Goal: Task Accomplishment & Management: Use online tool/utility

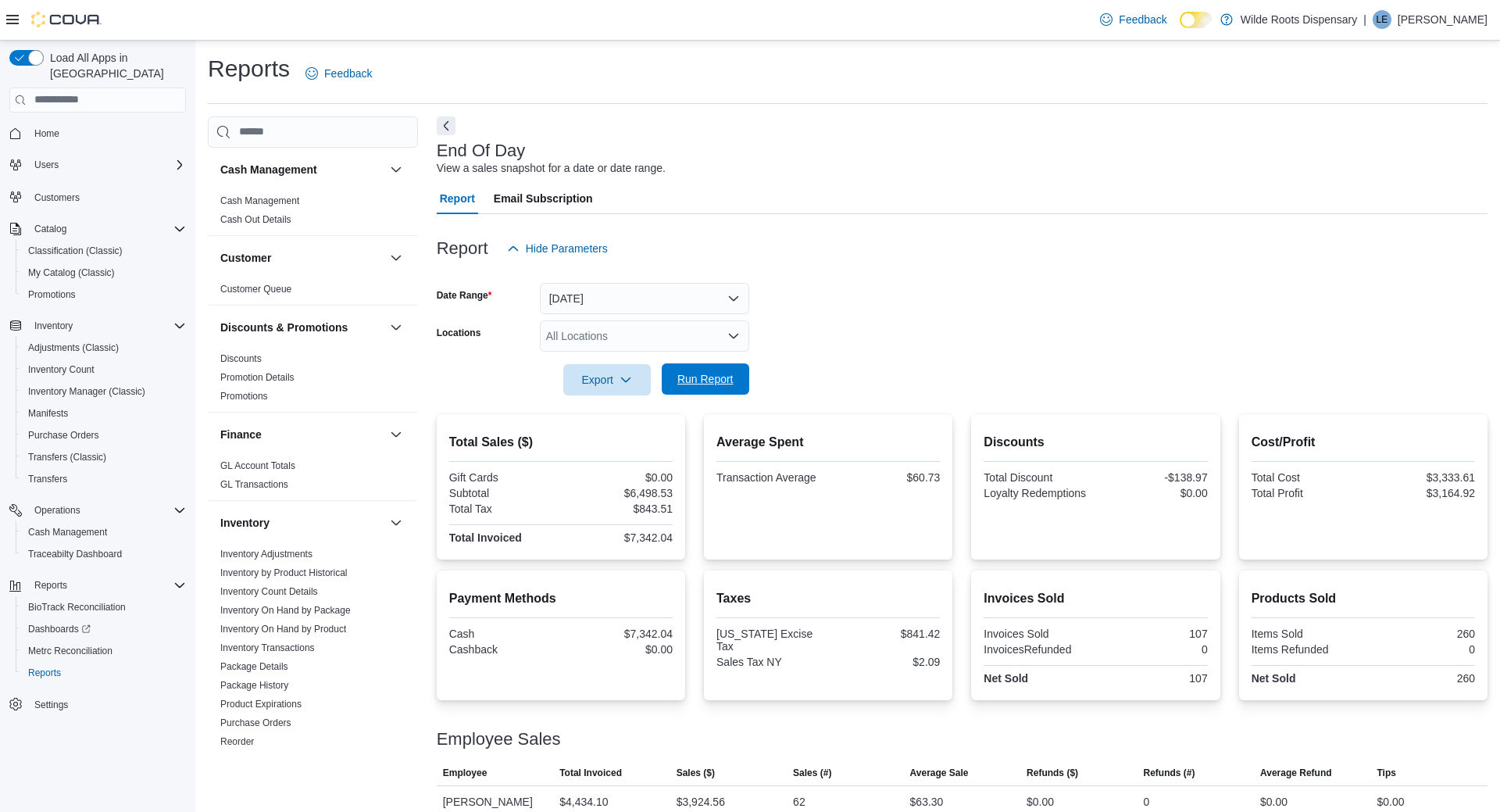
click at [746, 380] on button "Run Report" at bounding box center [706, 379] width 88 height 32
